Goal: Information Seeking & Learning: Learn about a topic

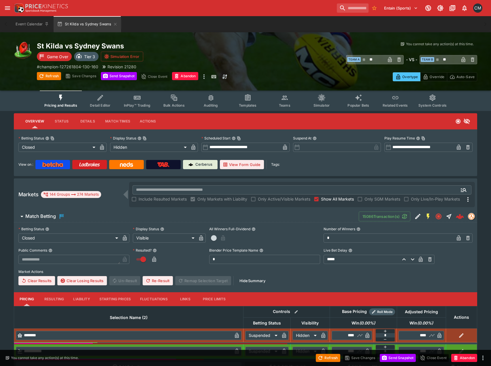
click at [37, 218] on h6 "Match Betting" at bounding box center [40, 216] width 31 height 6
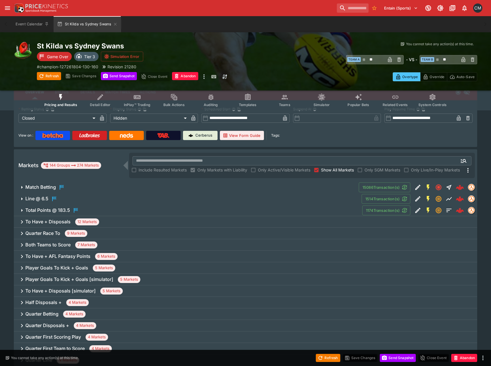
scroll to position [58, 0]
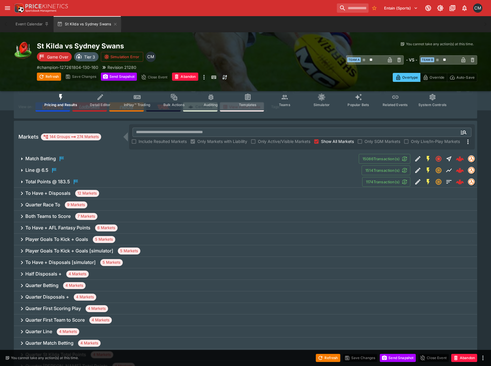
click at [44, 190] on div "To Have + Disposals 12 Markets" at bounding box center [246, 194] width 464 height 12
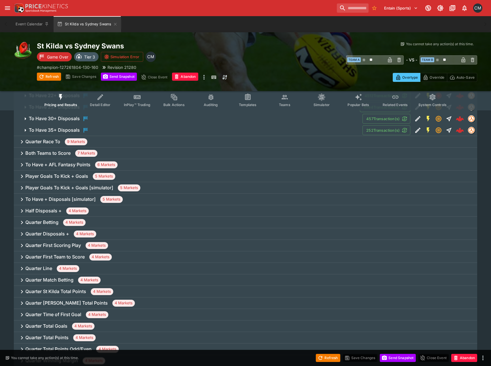
scroll to position [231, 0]
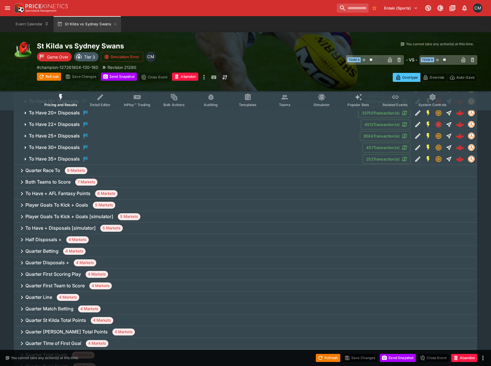
click at [65, 136] on h6 "To Have 25+ Disposals" at bounding box center [54, 136] width 51 height 6
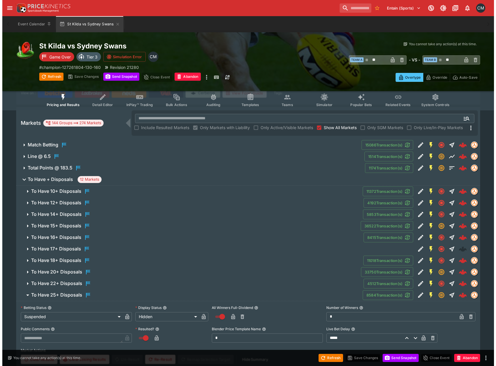
scroll to position [58, 0]
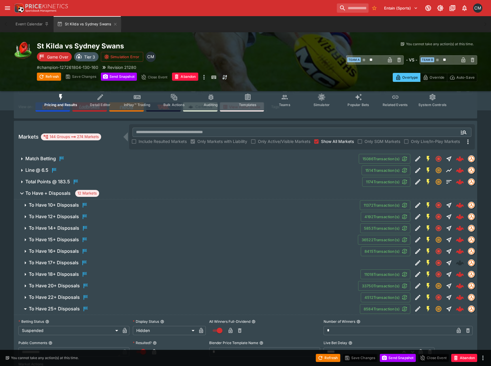
click at [200, 76] on div "Refresh Save Changes Send Snapshot Close Event Abandon Refresh Save Changes Sen…" at bounding box center [133, 77] width 193 height 9
click at [202, 76] on icon "more" at bounding box center [204, 77] width 7 height 7
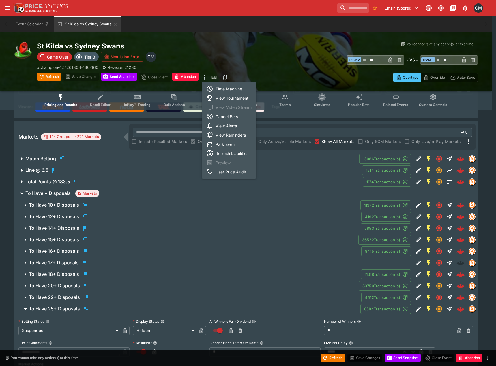
click at [225, 89] on li "Time Machine" at bounding box center [229, 88] width 54 height 9
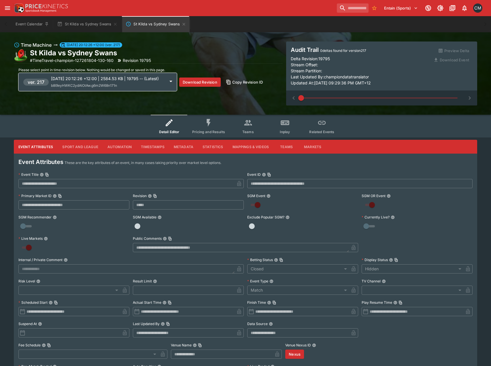
click at [138, 82] on p "2025-07-15 20:12:26 +12:00 | 2584.53 KB | 19795 -- (Latest)" at bounding box center [108, 79] width 114 height 6
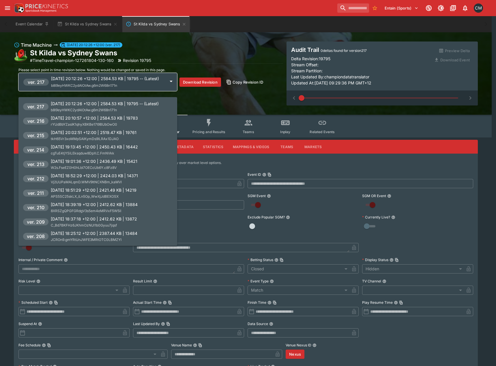
click at [141, 90] on div at bounding box center [248, 183] width 496 height 366
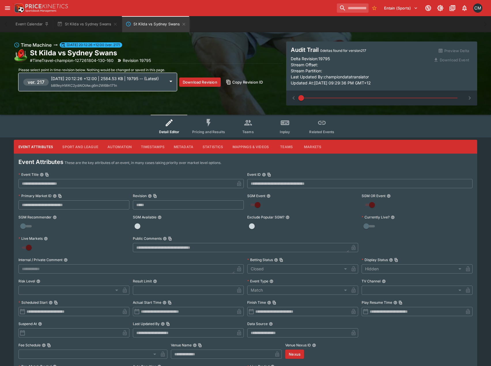
click at [203, 128] on button "Pricing and Results" at bounding box center [209, 126] width 42 height 23
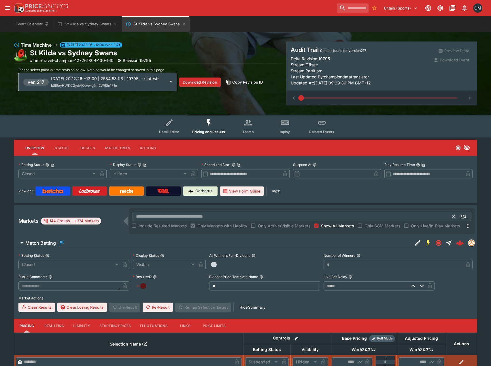
click at [189, 217] on input "text" at bounding box center [293, 216] width 320 height 9
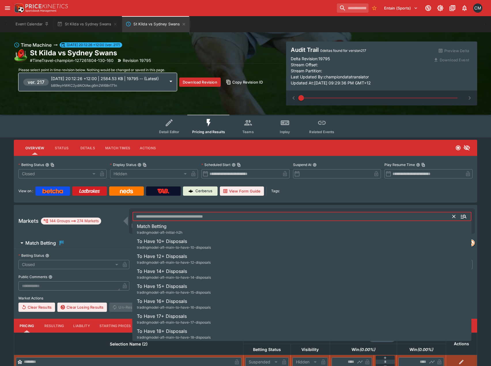
type input "*"
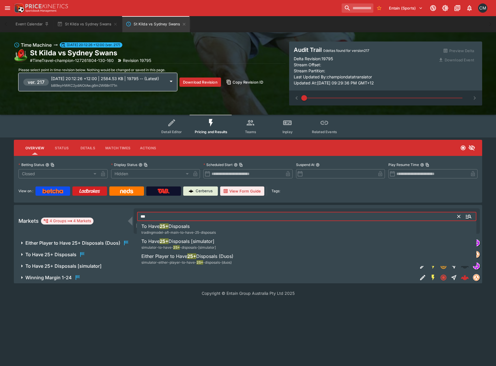
click at [195, 229] on div "To Have 25+ Disposals tradingmodel-afl-main-to-have-25-disposals" at bounding box center [178, 229] width 74 height 13
type input "**********"
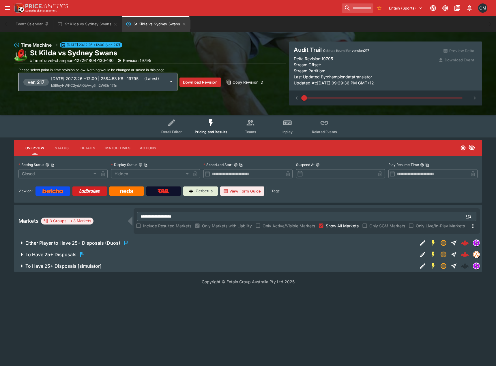
click at [97, 254] on span "To Have 25+ Disposals" at bounding box center [218, 254] width 387 height 7
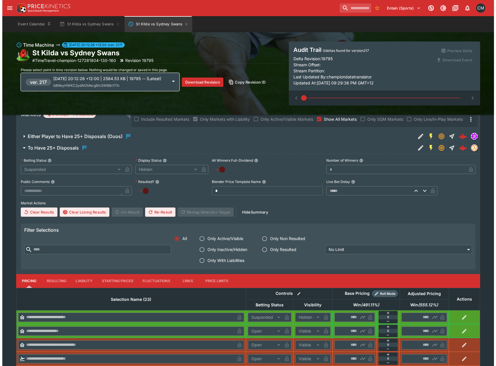
scroll to position [58, 0]
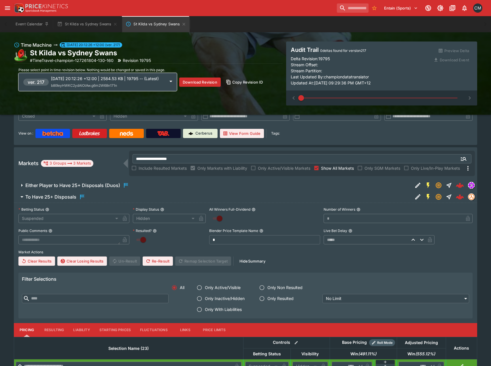
click at [121, 82] on p "2025-07-15 20:12:26 +12:00 | 2584.53 KB | 19795 -- (Latest)" at bounding box center [108, 79] width 114 height 6
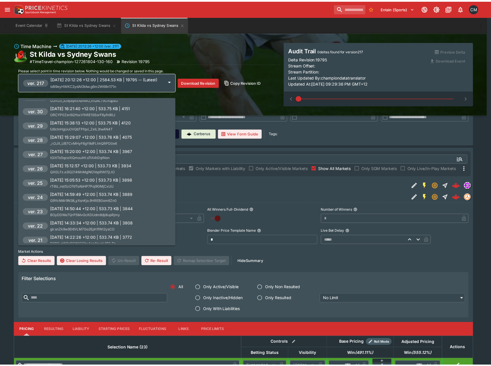
scroll to position [2984, 0]
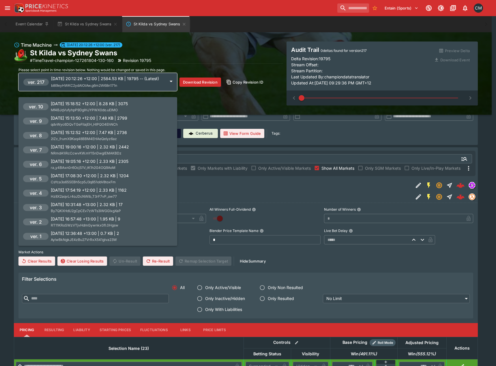
click at [89, 108] on span "Mf4BJqVufyhpP9DgIHJYPWX0do.uElMO" at bounding box center [84, 110] width 67 height 4
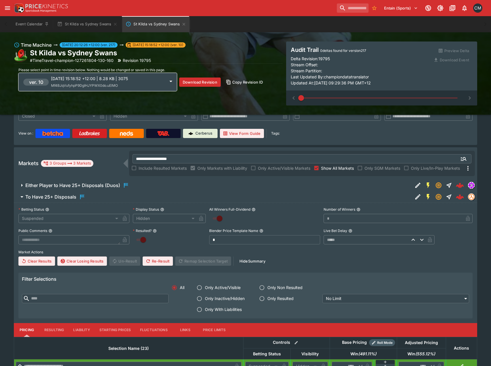
type input "**********"
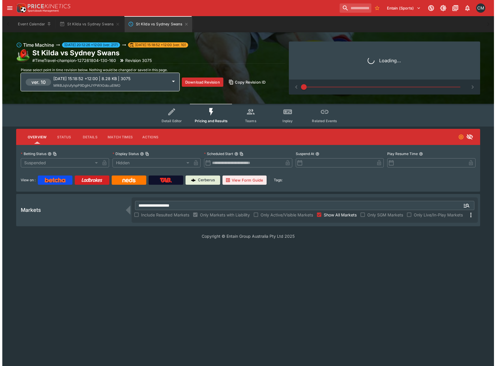
scroll to position [0, 0]
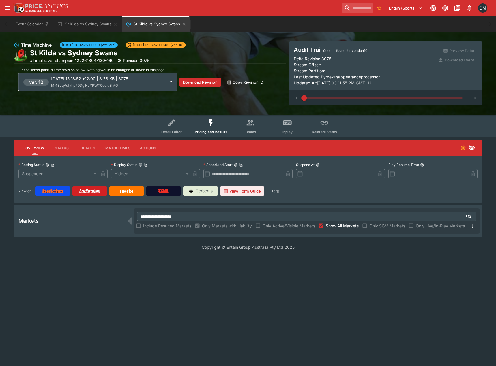
click at [105, 79] on p "2025-07-06 15:18:52 +12:00 | 8.28 KB | 3075" at bounding box center [108, 79] width 114 height 6
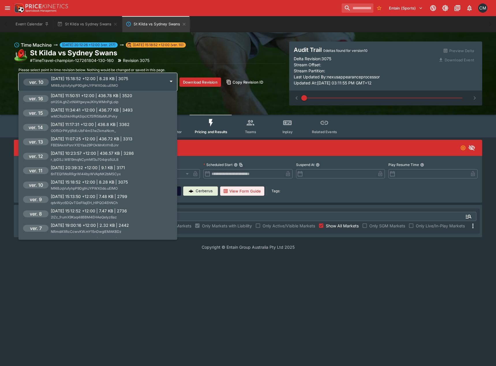
scroll to position [2898, 0]
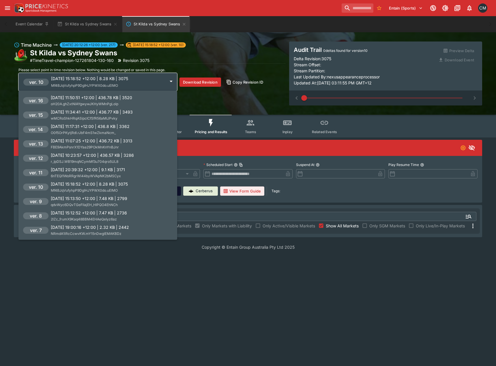
click at [81, 114] on p "2025-07-07 11:34:41 +12:00 | 436.77 KB | 3493" at bounding box center [92, 112] width 82 height 6
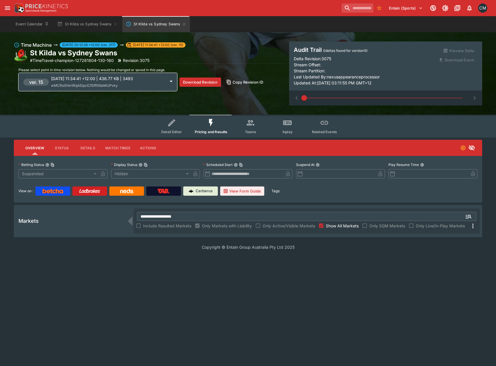
type input "**********"
type input "*******"
click at [89, 90] on div "ver. 15 2025-07-07 11:34:41 +12:00 | 436.77 KB | 3493 wMCRoShkHRqASipcICfSfR56a…" at bounding box center [97, 82] width 159 height 18
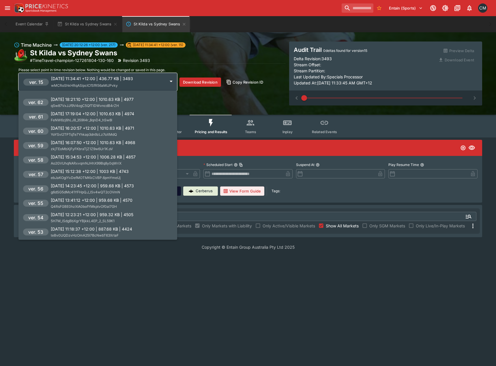
scroll to position [2220, 0]
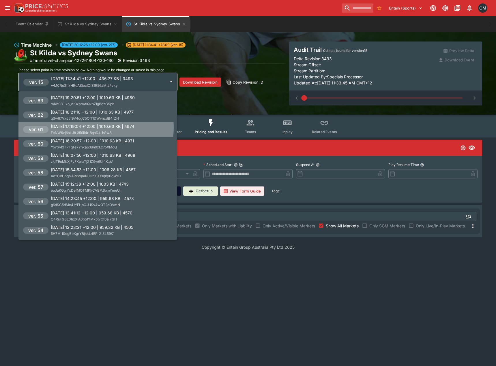
click at [88, 127] on p "2025-07-08 17:19:04 +12:00 | 1010.63 KB | 4974" at bounding box center [92, 126] width 83 height 6
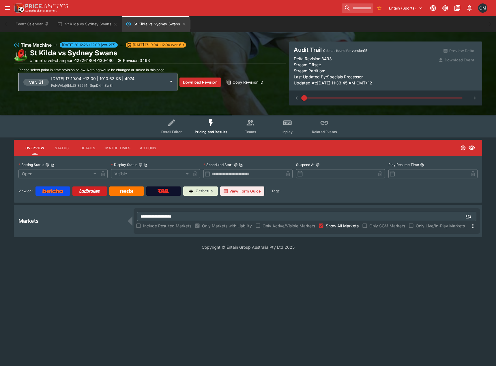
click at [101, 83] on div "2025-07-08 17:19:04 +12:00 | 1010.63 KB | 4974 FeNW6zj6hLJ8_359Il4r_8qnD4_hSw8l" at bounding box center [108, 82] width 114 height 13
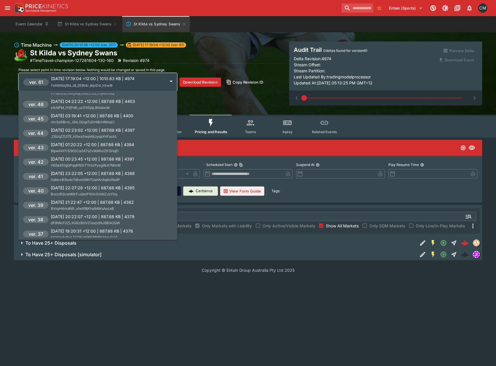
scroll to position [2480, 0]
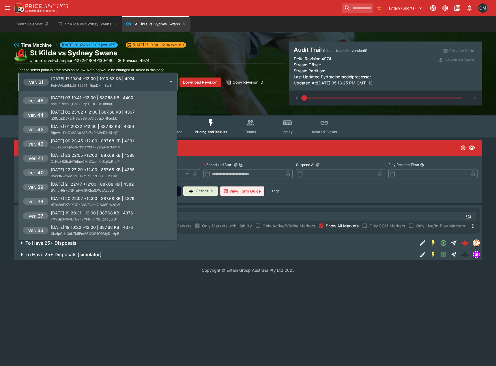
click at [93, 157] on p "2025-07-07 23:22:05 +12:00 | 887.68 KB | 4388" at bounding box center [93, 155] width 84 height 6
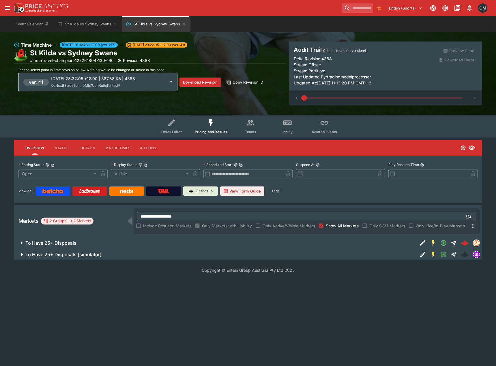
click at [95, 78] on p "2025-07-07 23:22:05 +12:00 | 887.68 KB | 4388" at bounding box center [108, 79] width 114 height 6
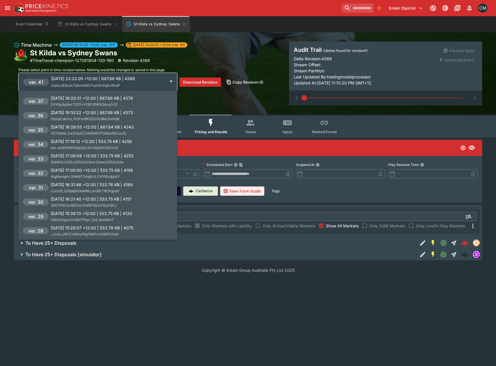
scroll to position [2595, 0]
click at [80, 170] on p "2025-07-07 17:00:00 +12:00 | 533.75 KB | 4196" at bounding box center [92, 170] width 82 height 6
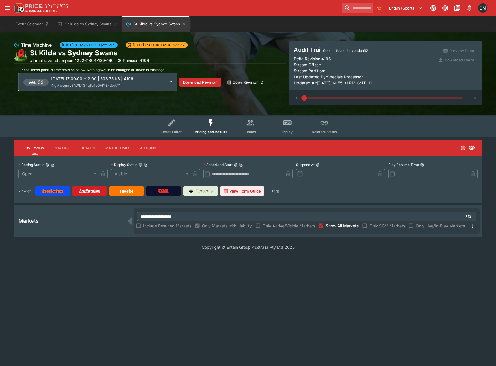
click at [84, 87] on span "4lgMwsgmLSAWbTS4q6u1LOVIYBxdppVY" at bounding box center [85, 85] width 69 height 4
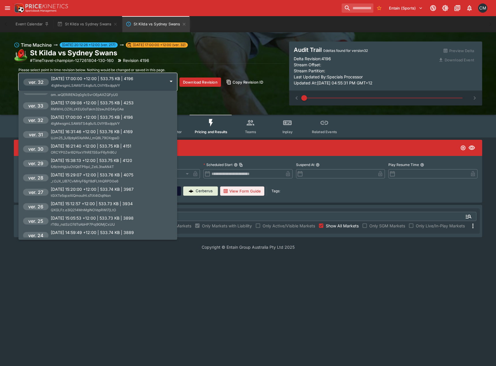
scroll to position [2638, 0]
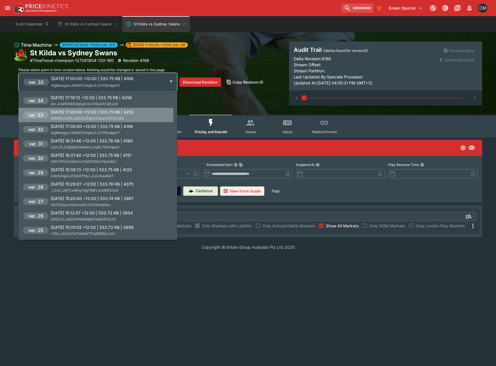
click at [86, 116] on span "RMWHLOZRLzKEU0oTskm32swJhD54yOAe" at bounding box center [87, 118] width 73 height 4
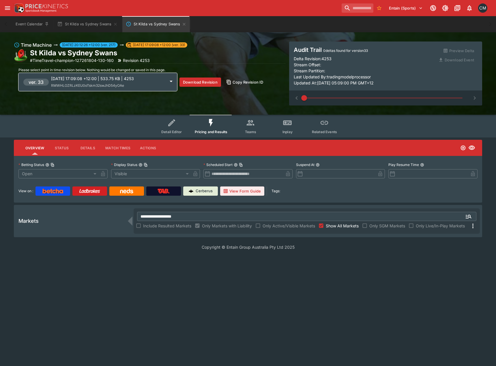
click at [91, 86] on span "RMWHLOZRLzKEU0oTskm32swJhD54yOAe" at bounding box center [87, 85] width 73 height 4
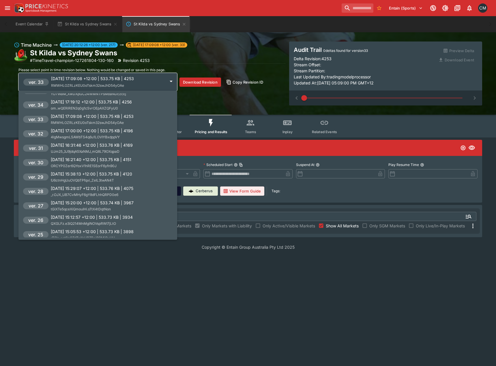
scroll to position [2624, 0]
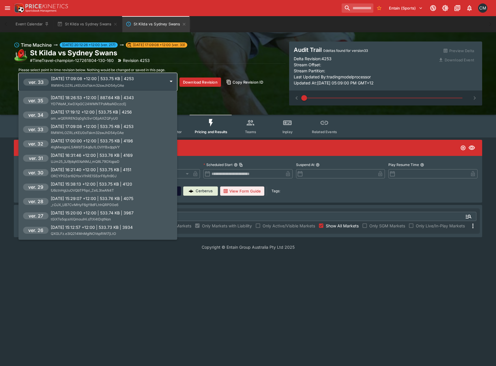
click at [88, 103] on span "YD7WaM_XwDXpGC24WMNTPsMbaNDczcEj" at bounding box center [88, 104] width 75 height 4
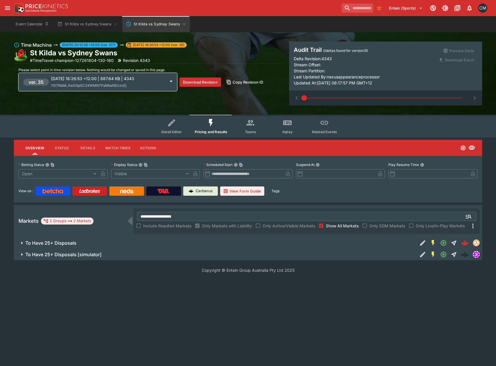
click at [91, 89] on div "2025-07-07 18:26:53 +12:00 | 887.64 KB | 4343 YD7WaM_XwDXpGC24WMNTPsMbaNDczcEj" at bounding box center [108, 82] width 114 height 13
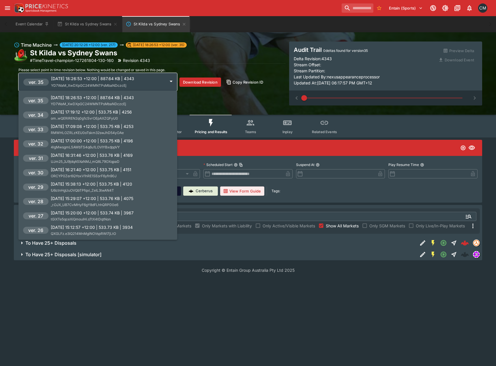
click at [94, 112] on p "2025-07-07 17:19:12 +12:00 | 533.75 KB | 4256" at bounding box center [91, 112] width 81 height 6
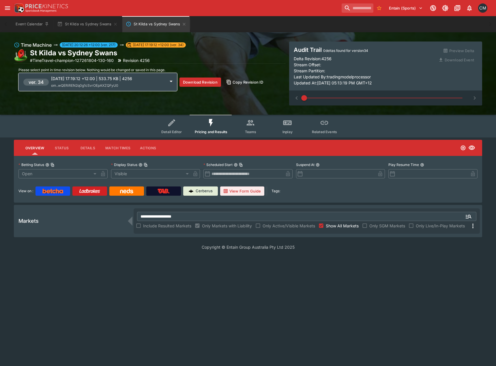
click at [100, 83] on span "om..wQERiREN2q0g1cSvrOEpAXZQFyU0" at bounding box center [84, 85] width 67 height 4
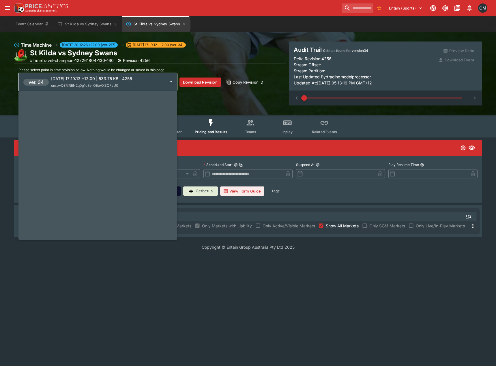
scroll to position [2638, 0]
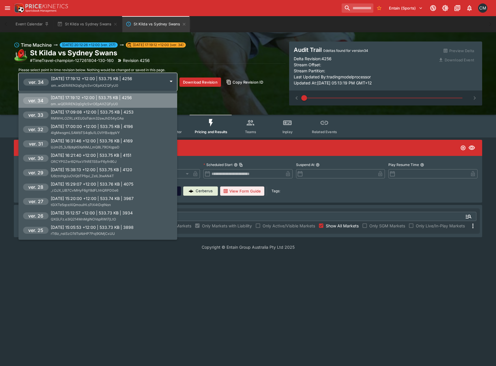
click at [101, 102] on span "om..wQERiREN2q0g1cSvrOEpAXZQFyU0" at bounding box center [84, 104] width 67 height 4
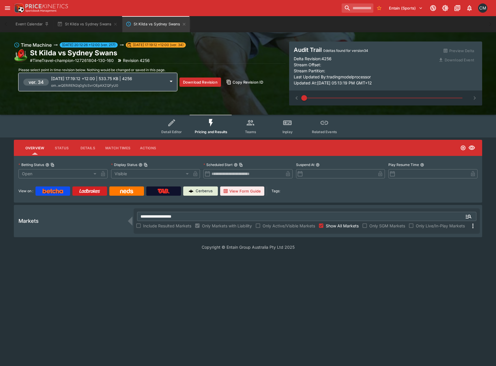
click at [98, 80] on p "2025-07-07 17:19:12 +12:00 | 533.75 KB | 4256" at bounding box center [108, 79] width 114 height 6
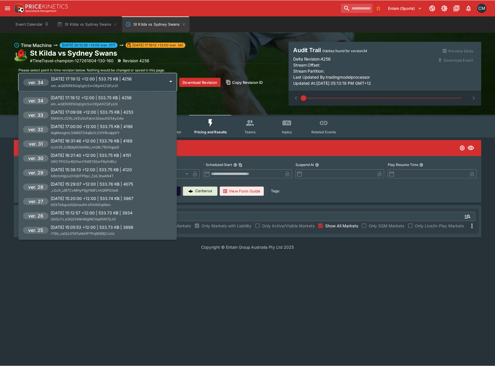
scroll to position [2609, 0]
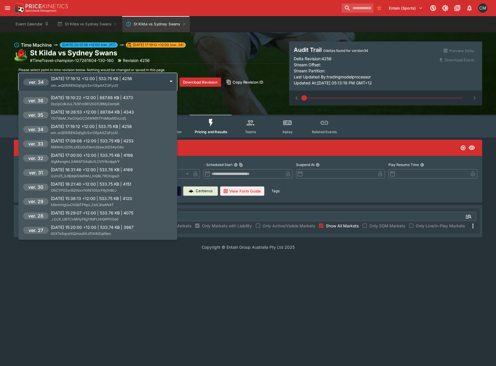
click at [98, 115] on div "2025-07-07 18:26:53 +12:00 | 887.64 KB | 4343 YD7WaM_XwDXpGC24WMNTPsMbaNDczcEj" at bounding box center [92, 115] width 83 height 12
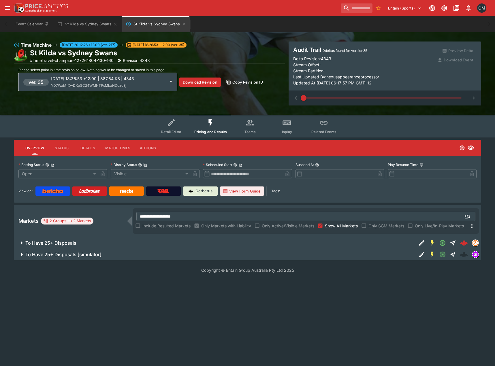
click at [363, 280] on html "**********" at bounding box center [247, 140] width 495 height 280
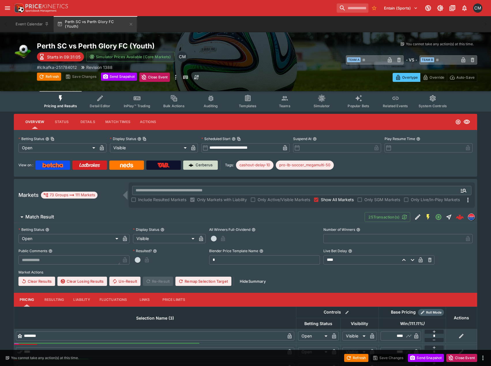
click at [192, 164] on img at bounding box center [191, 165] width 5 height 5
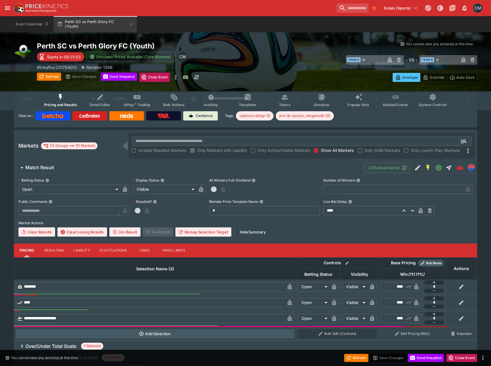
scroll to position [58, 0]
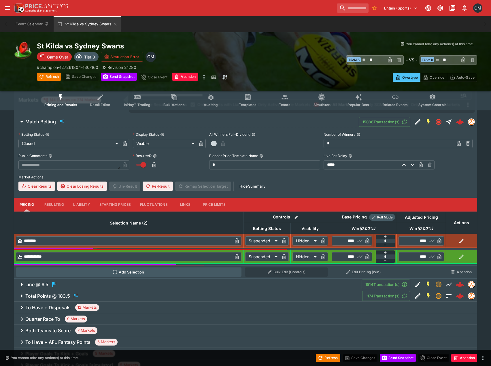
scroll to position [115, 0]
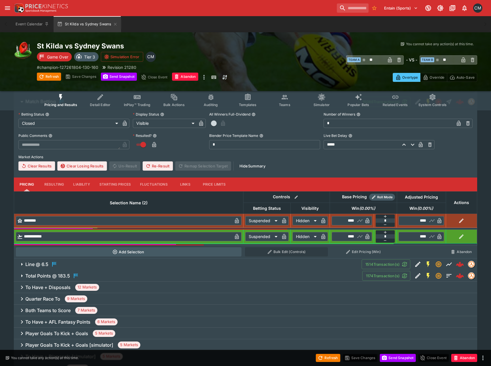
click at [59, 286] on h6 "To Have + Disposals" at bounding box center [47, 288] width 45 height 6
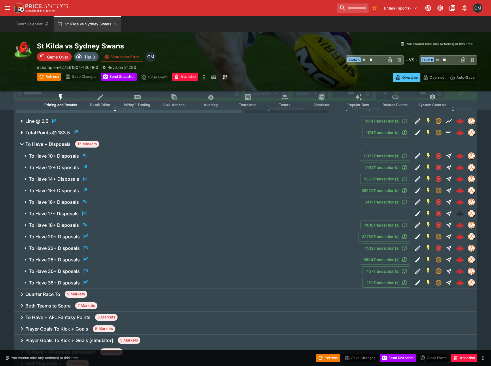
scroll to position [259, 0]
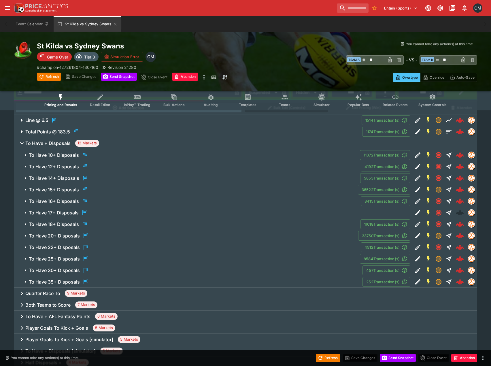
click at [58, 260] on h6 "To Have 25+ Disposals" at bounding box center [54, 259] width 51 height 6
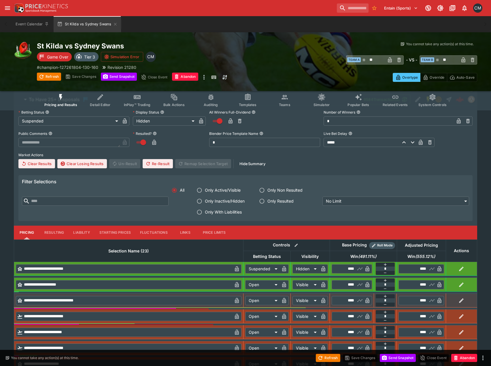
scroll to position [432, 0]
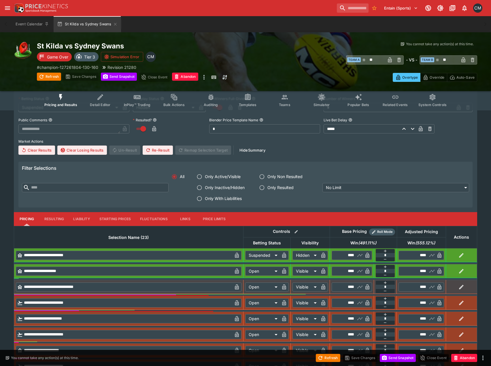
click at [458, 284] on button "button" at bounding box center [461, 287] width 9 height 9
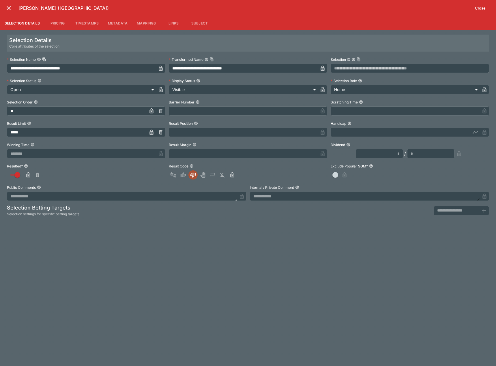
click at [479, 6] on button "Close" at bounding box center [480, 7] width 18 height 9
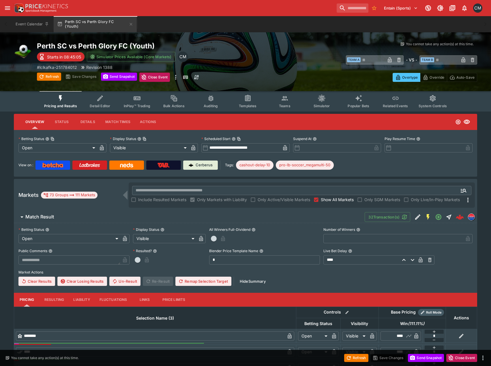
scroll to position [58, 0]
